Goal: Find specific page/section: Find specific page/section

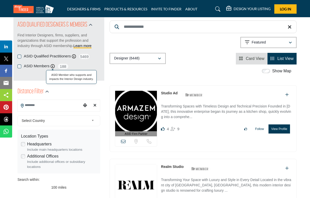
scroll to position [68, 0]
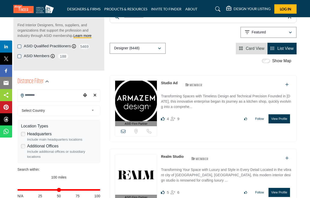
click at [46, 93] on input "Search Location" at bounding box center [50, 95] width 64 height 10
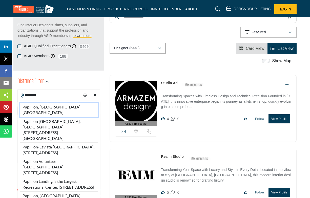
click at [44, 109] on li "Papillion, [GEOGRAPHIC_DATA], [GEOGRAPHIC_DATA]" at bounding box center [59, 110] width 78 height 14
type input "**********"
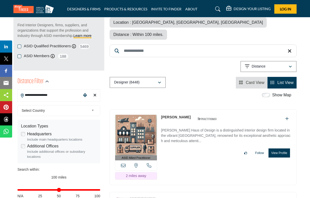
scroll to position [4, 0]
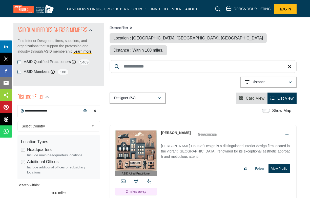
scroll to position [60, 0]
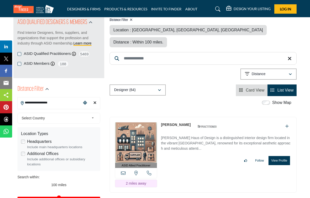
click at [48, 115] on span "Select Country" at bounding box center [56, 118] width 68 height 6
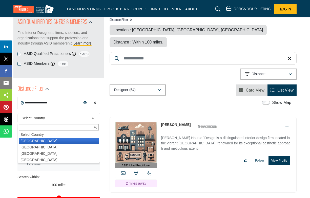
click at [38, 141] on li "[GEOGRAPHIC_DATA]" at bounding box center [59, 141] width 80 height 6
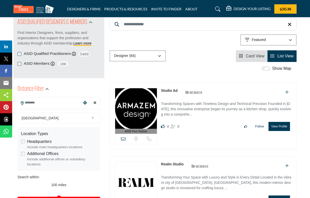
scroll to position [11, 0]
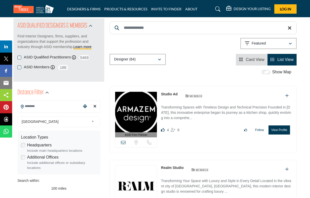
click at [35, 142] on label "Headquarters" at bounding box center [39, 145] width 25 height 6
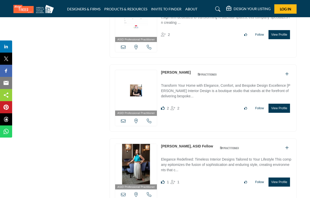
scroll to position [1186, 0]
